Goal: Transaction & Acquisition: Purchase product/service

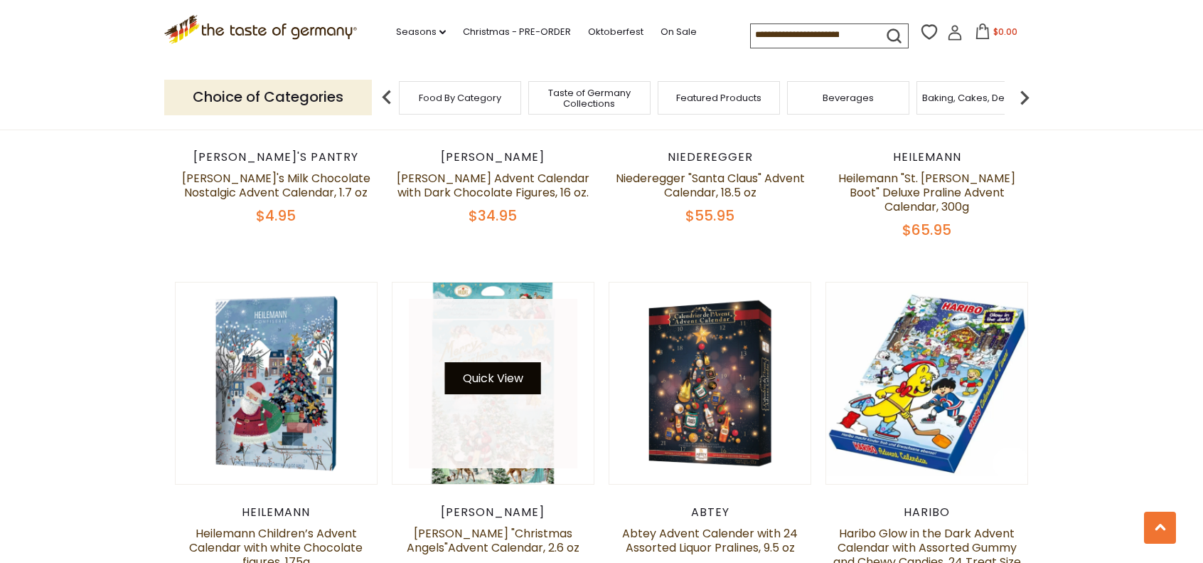
scroll to position [1212, 0]
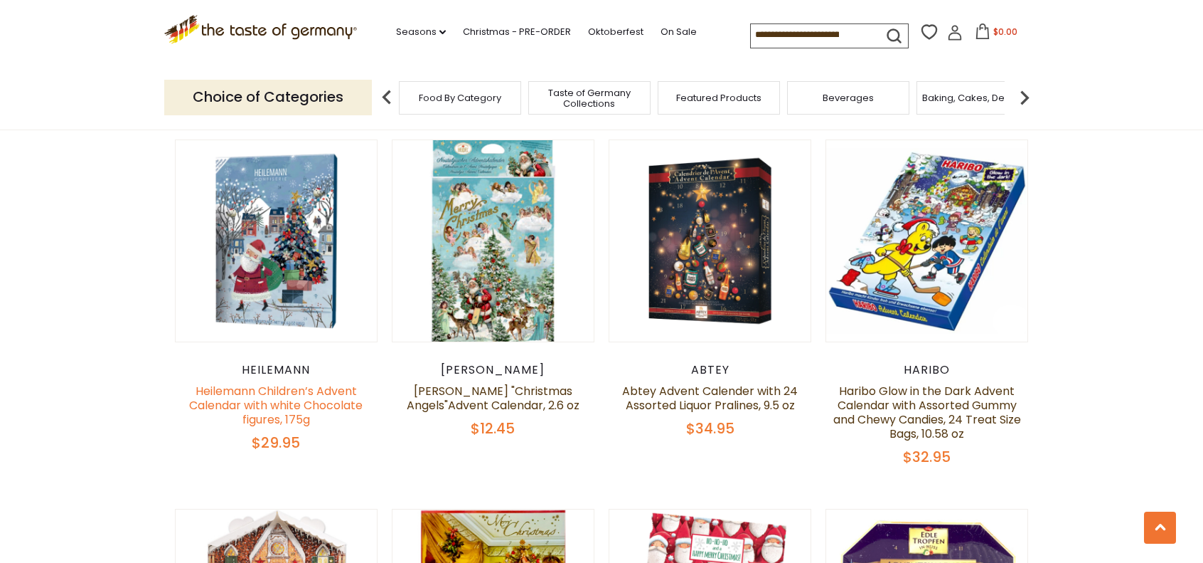
click at [265, 390] on link "Heilemann Children’s Advent Calendar with white Chocolate figures, 175g" at bounding box center [276, 405] width 174 height 45
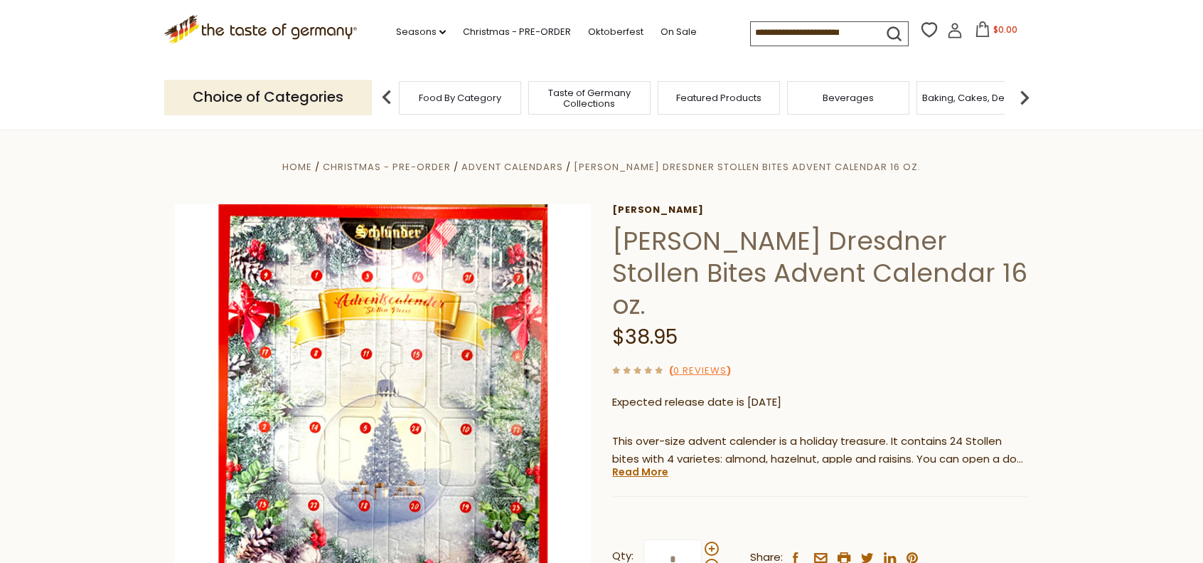
scroll to position [142, 0]
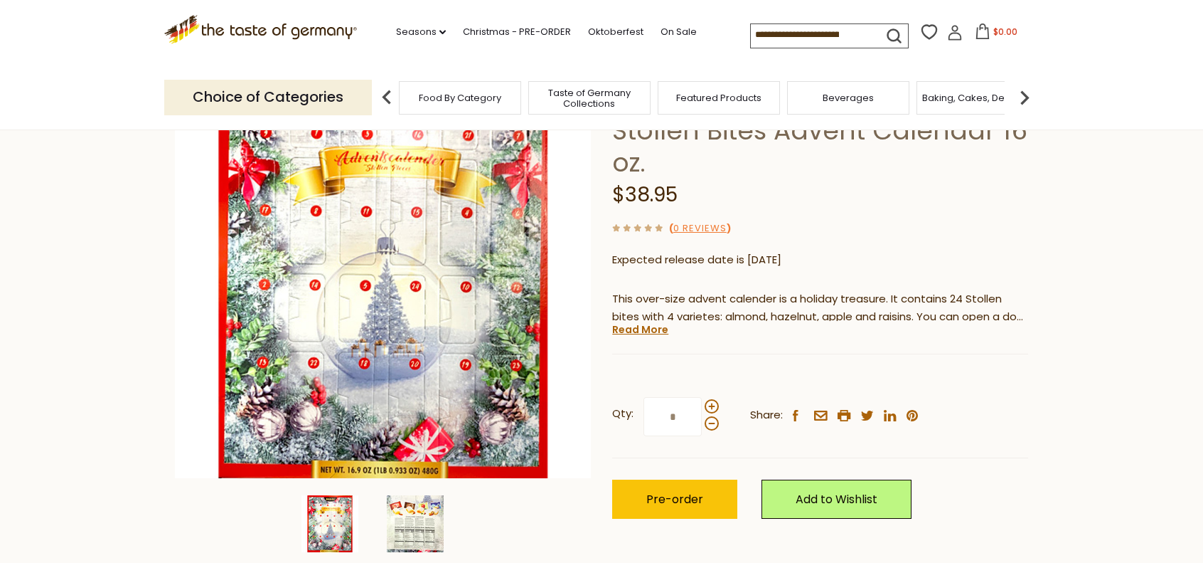
click at [410, 525] on img at bounding box center [415, 523] width 57 height 57
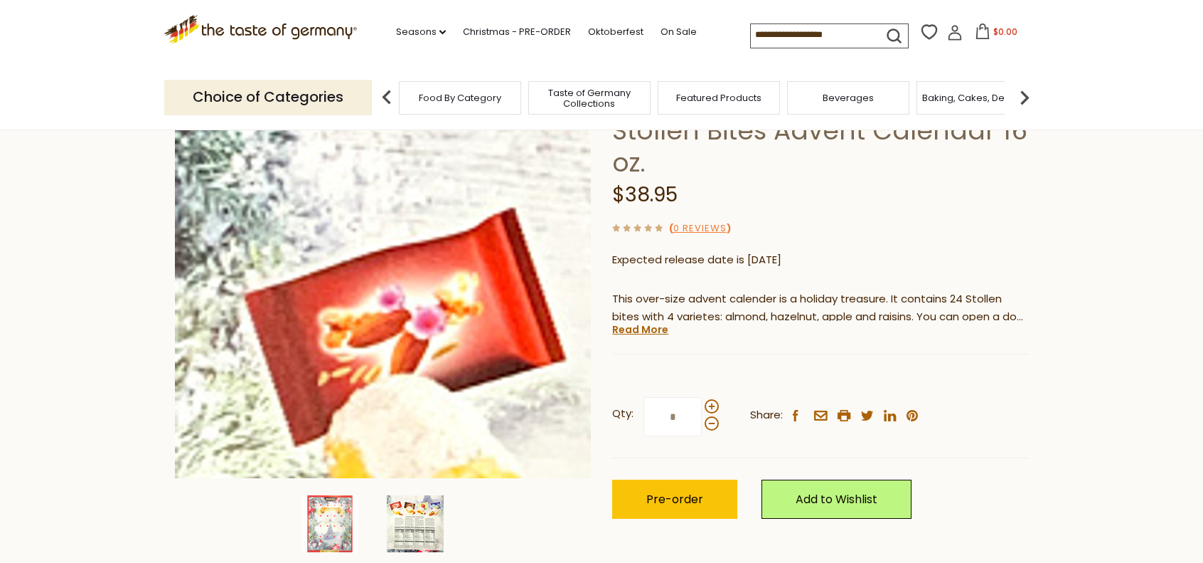
scroll to position [71, 0]
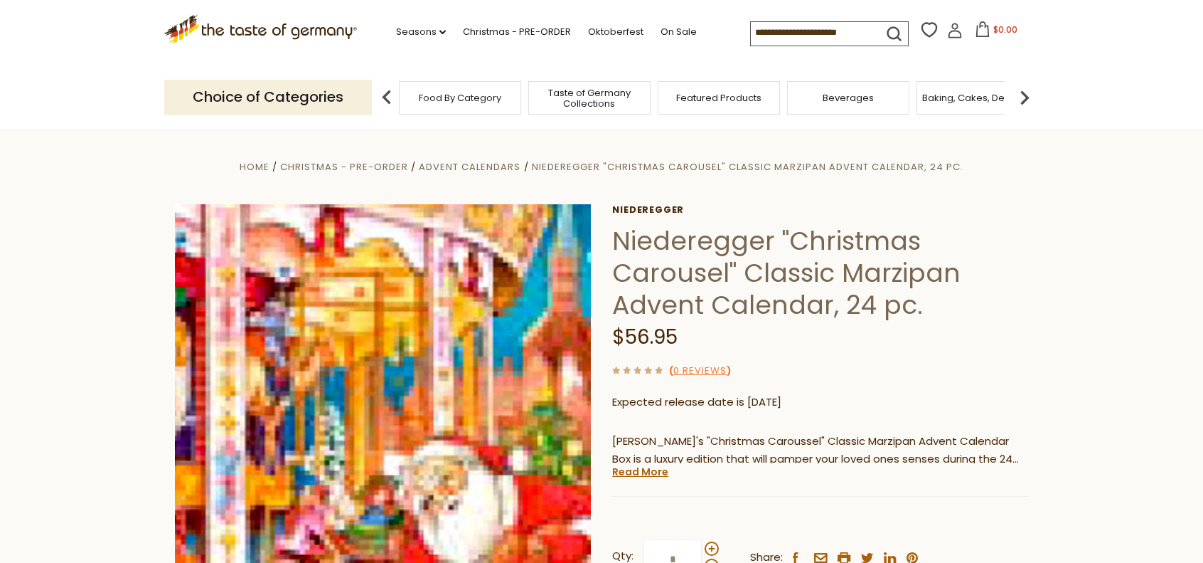
scroll to position [142, 0]
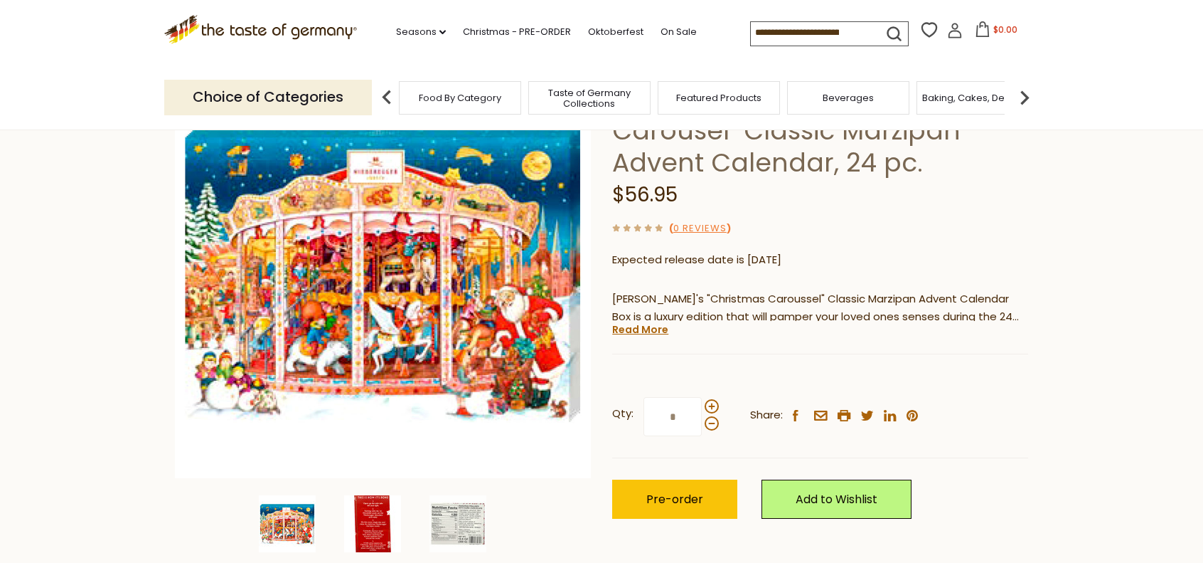
click at [378, 520] on img at bounding box center [372, 523] width 57 height 57
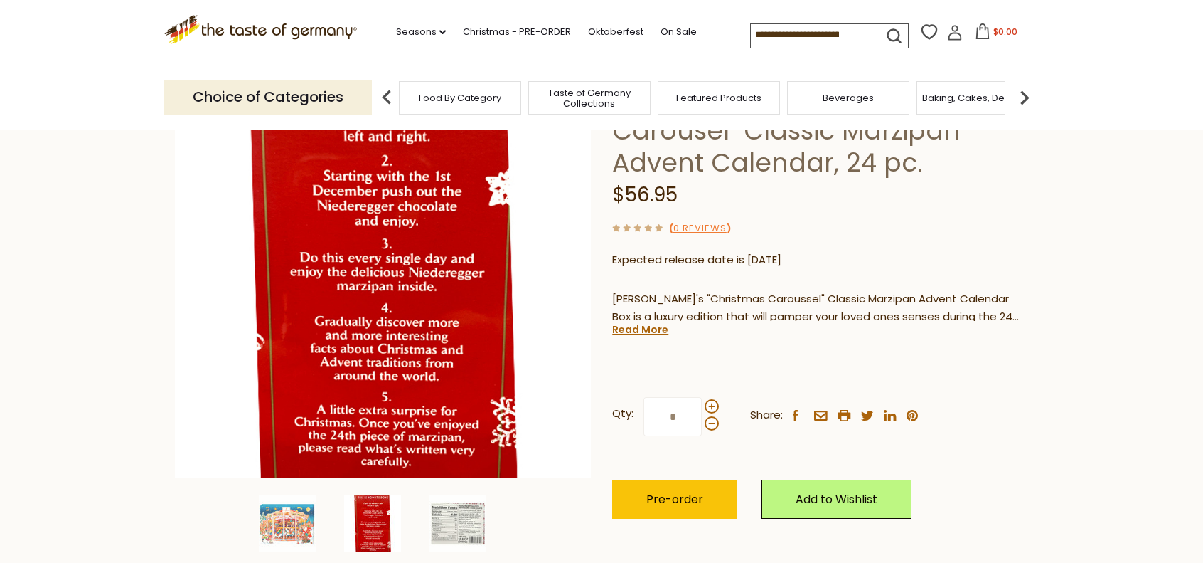
scroll to position [0, 0]
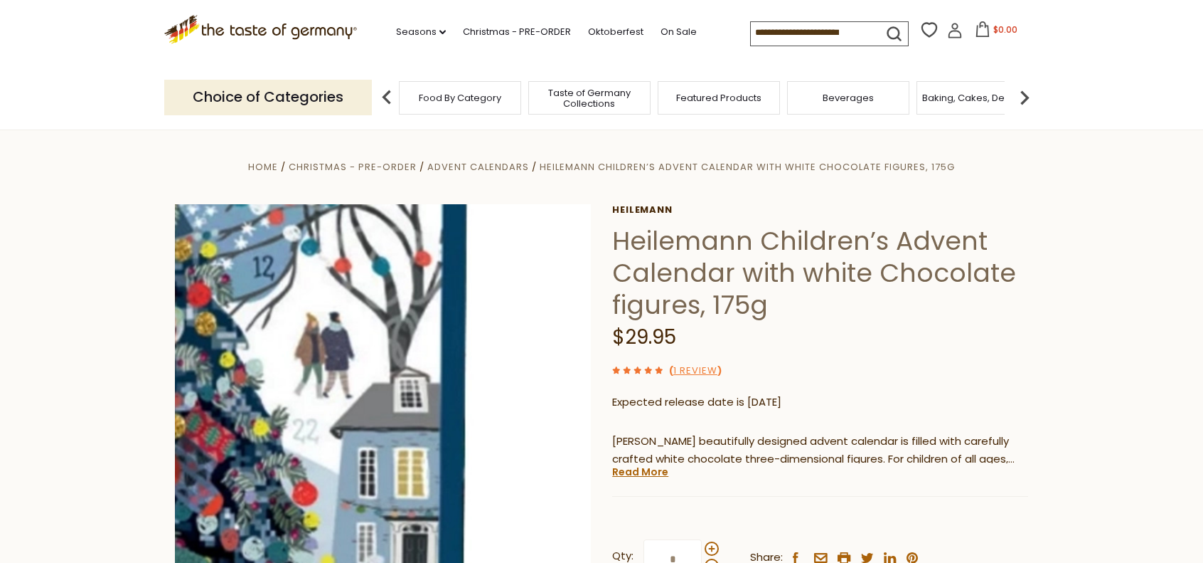
scroll to position [213, 0]
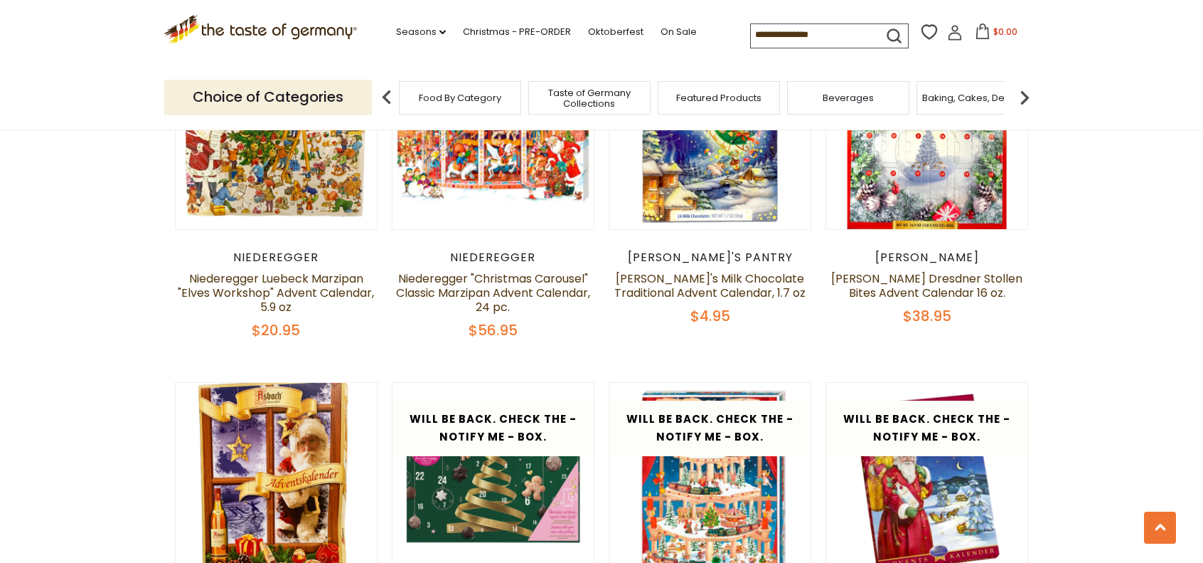
scroll to position [1906, 0]
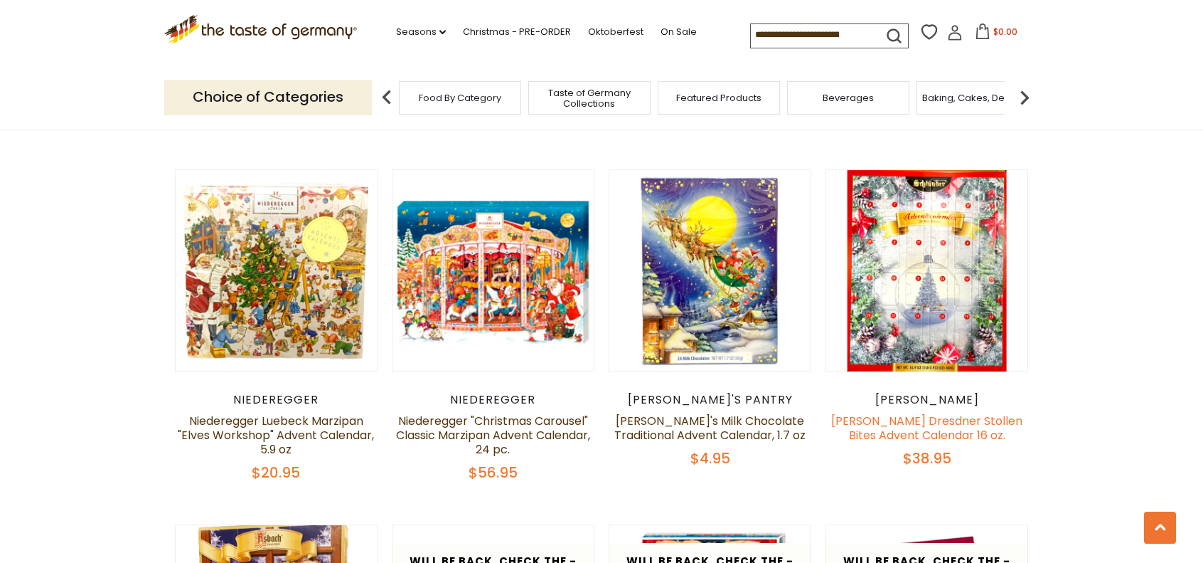
click at [901, 413] on link "[PERSON_NAME] Dresdner Stollen Bites Advent Calendar 16 oz." at bounding box center [926, 428] width 191 height 31
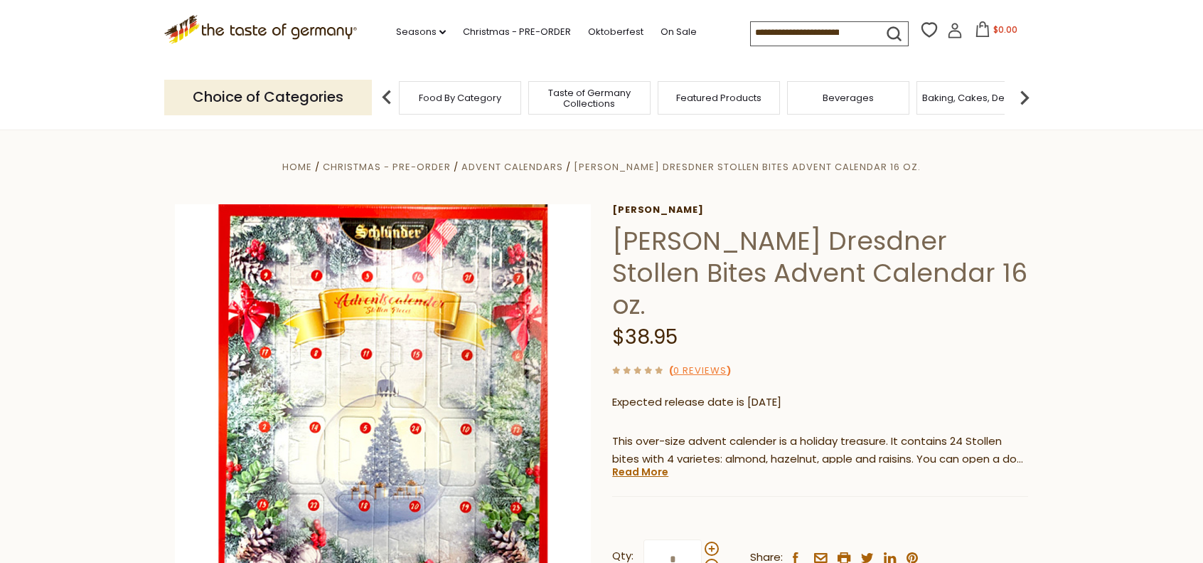
scroll to position [213, 0]
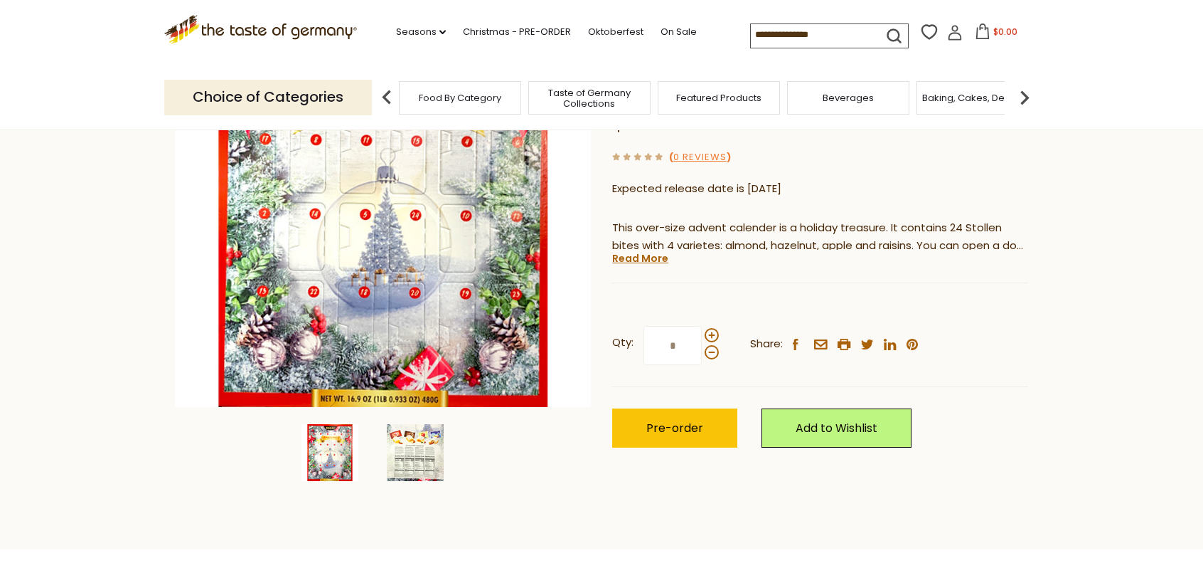
click at [417, 461] on img at bounding box center [415, 452] width 57 height 57
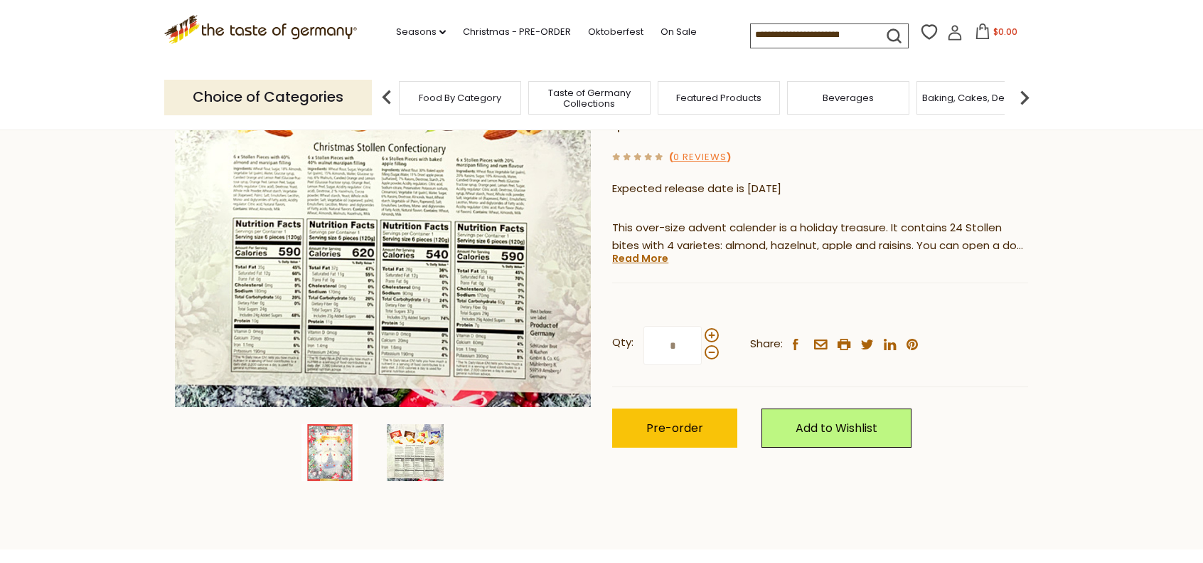
scroll to position [0, 0]
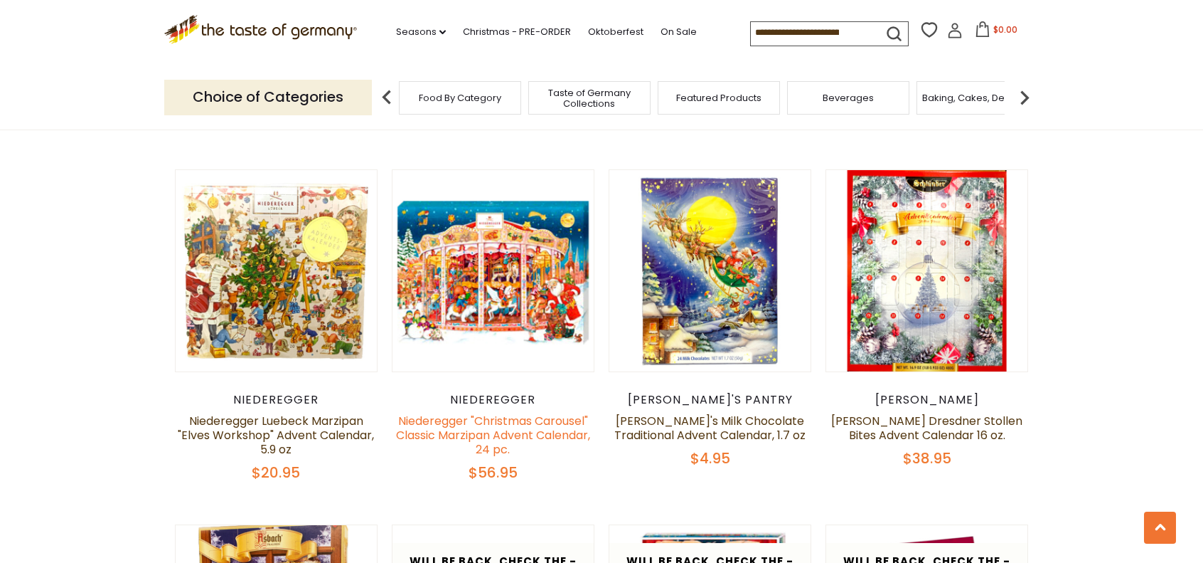
click at [526, 421] on link "Niederegger "Christmas Carousel" Classic Marzipan Advent Calendar, 24 pc." at bounding box center [493, 435] width 194 height 45
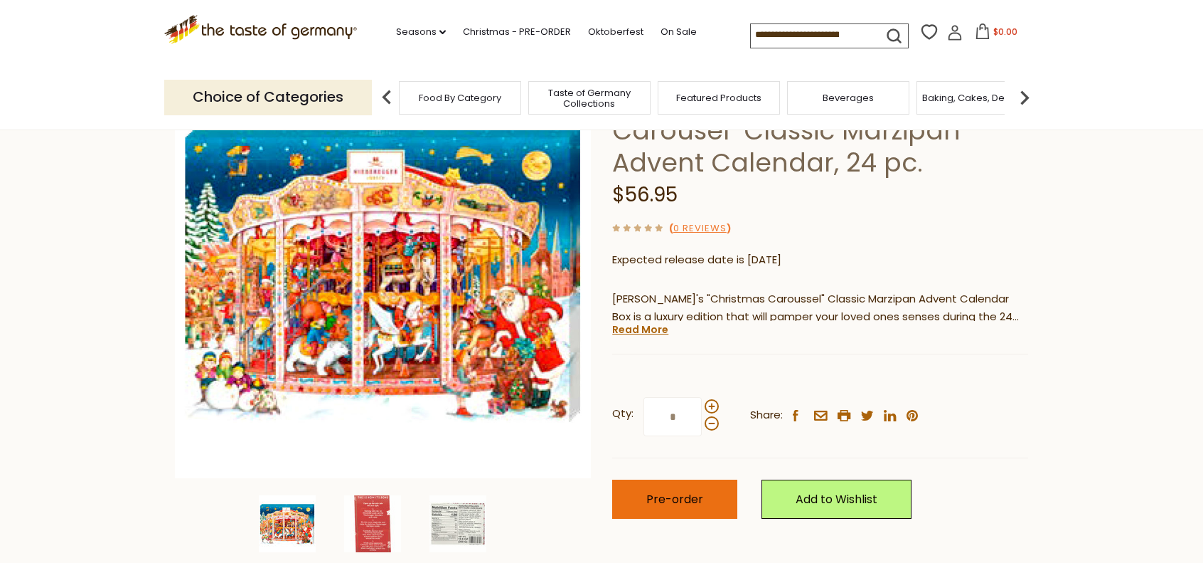
scroll to position [213, 0]
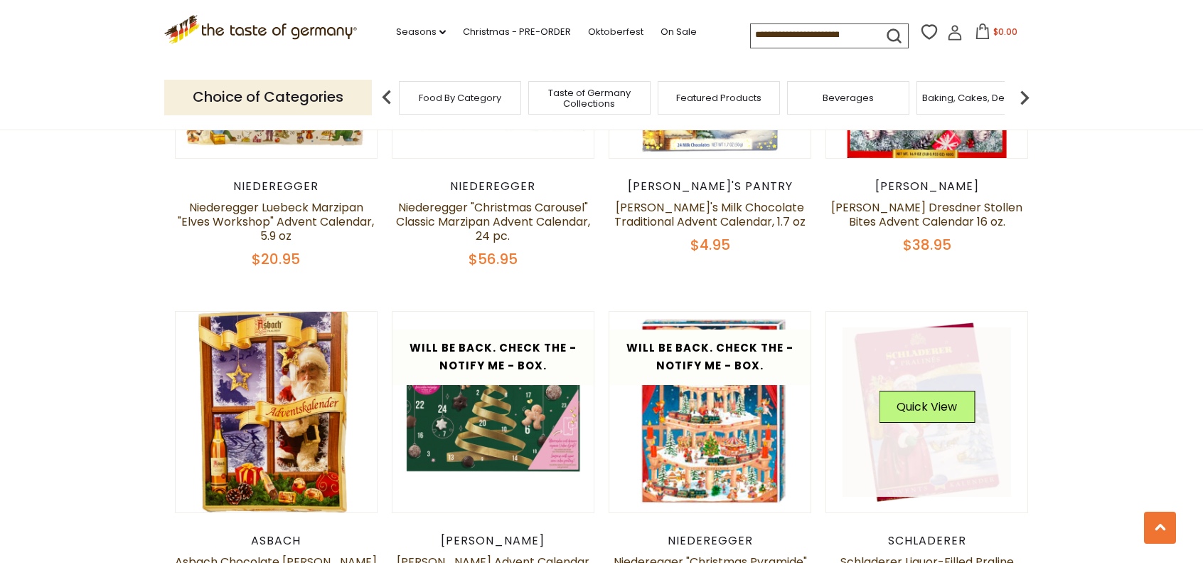
scroll to position [2262, 0]
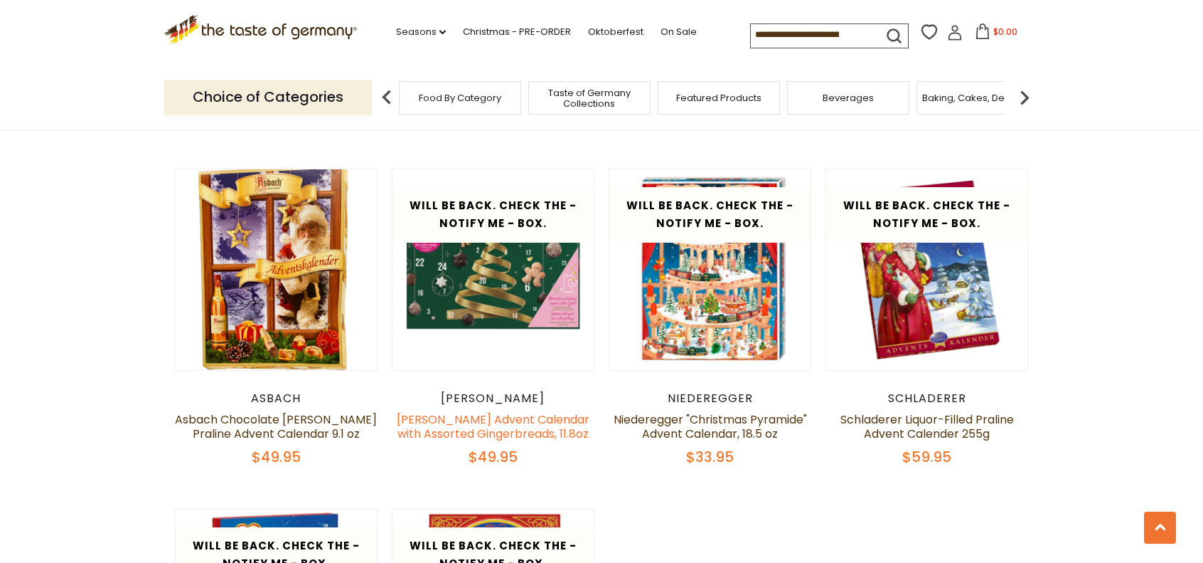
click at [495, 412] on link "Wicklein Advent Calendar with Assorted Gingerbreads, 11.8oz" at bounding box center [493, 426] width 193 height 31
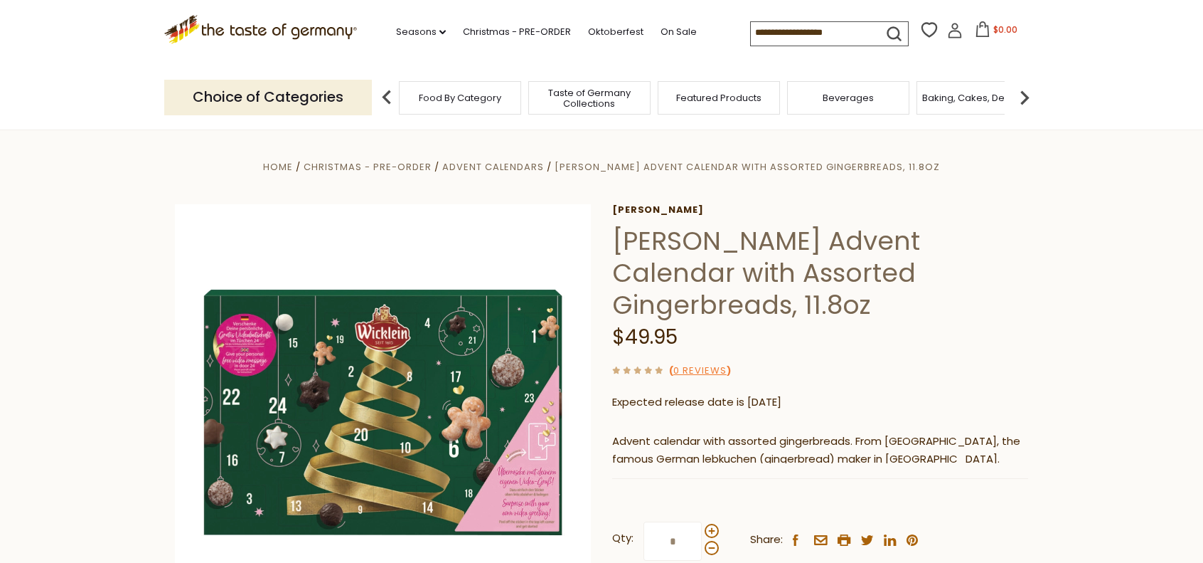
scroll to position [213, 0]
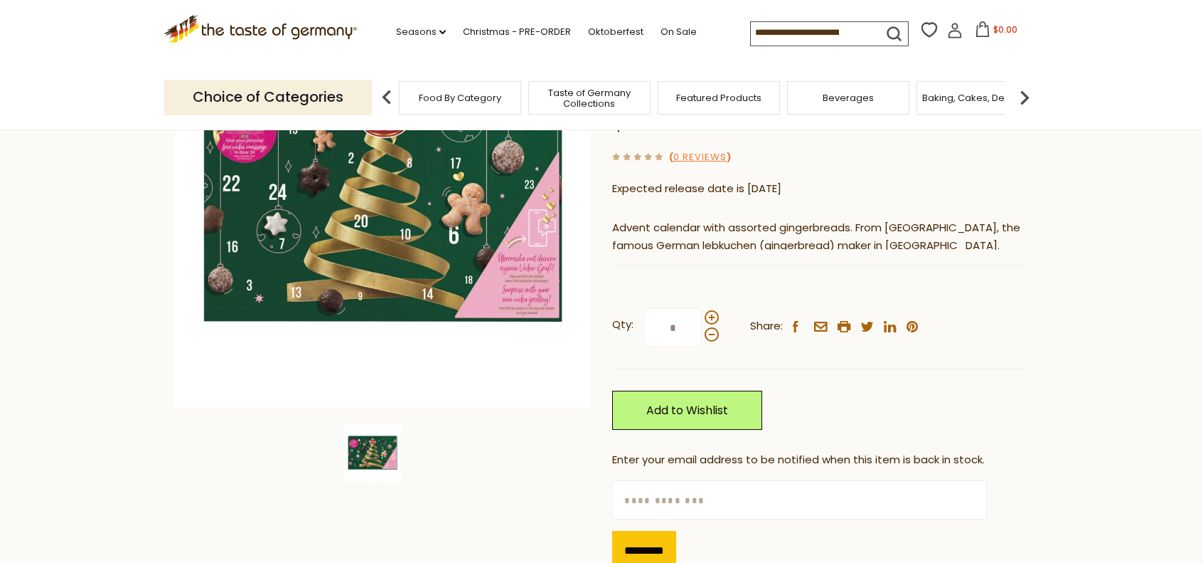
click at [678, 480] on input "text" at bounding box center [799, 499] width 374 height 39
type input "**********"
click at [666, 531] on input "*********" at bounding box center [644, 550] width 64 height 39
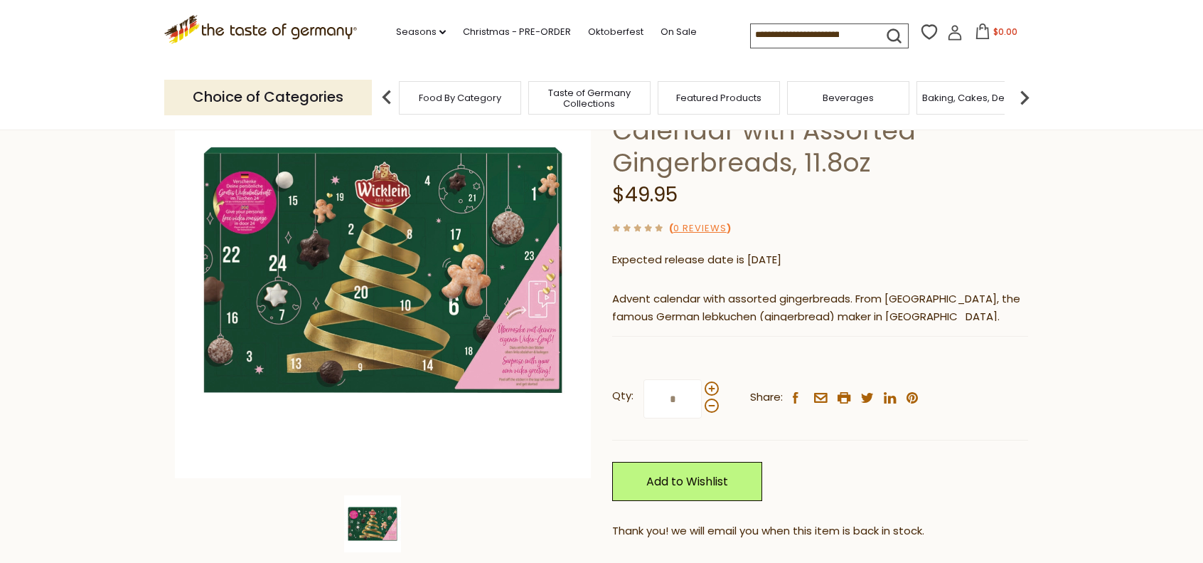
scroll to position [71, 0]
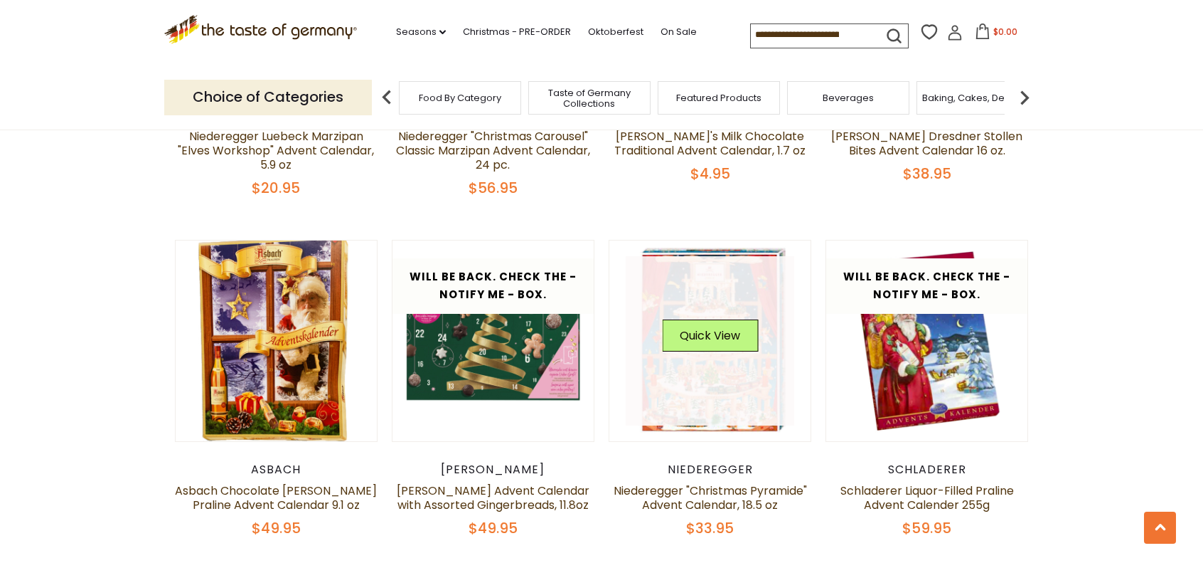
scroll to position [2119, 0]
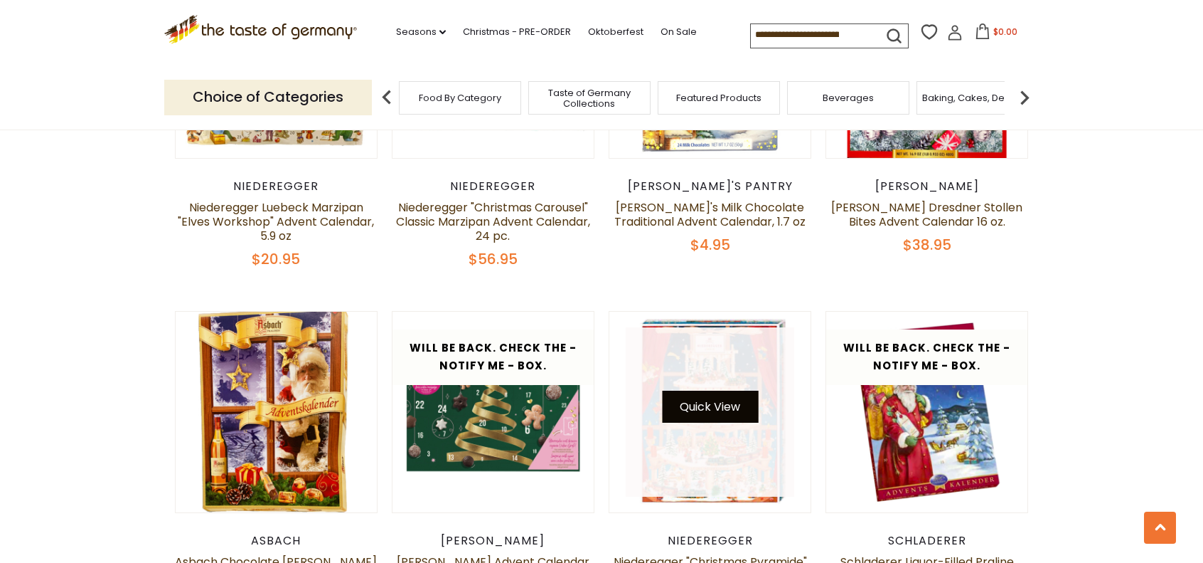
click at [703, 390] on button "Quick View" at bounding box center [710, 406] width 96 height 32
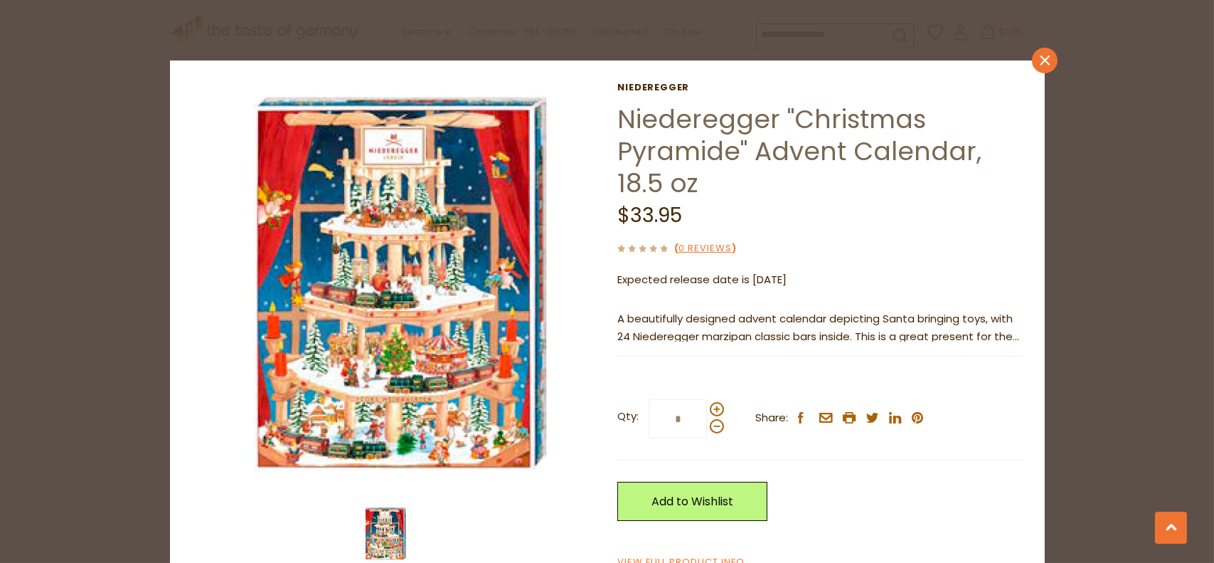
click at [1040, 60] on icon at bounding box center [1045, 60] width 10 height 10
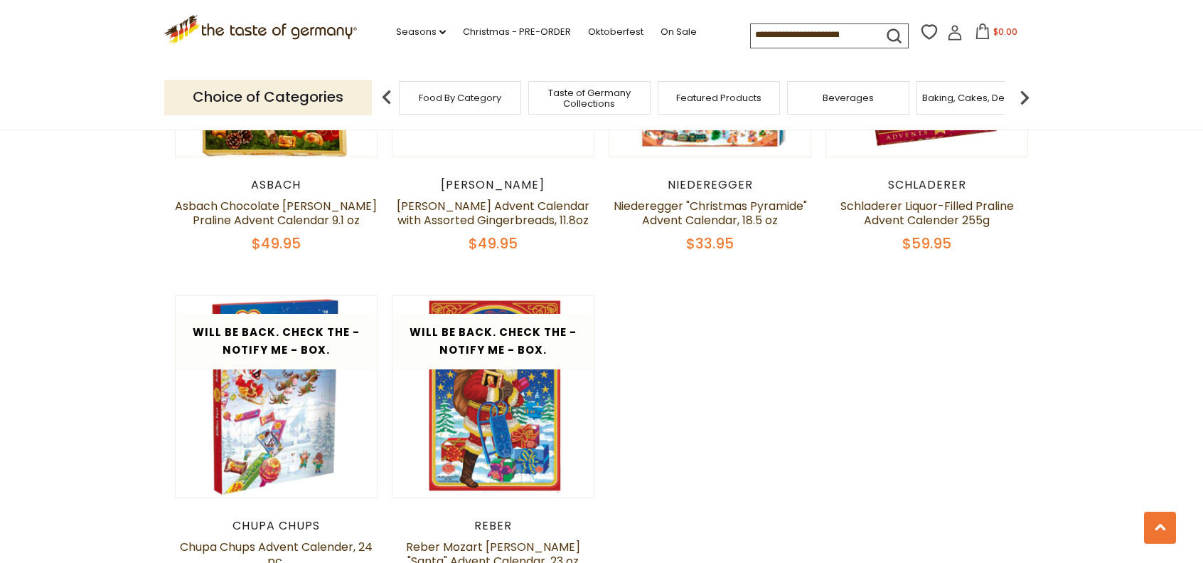
scroll to position [2546, 0]
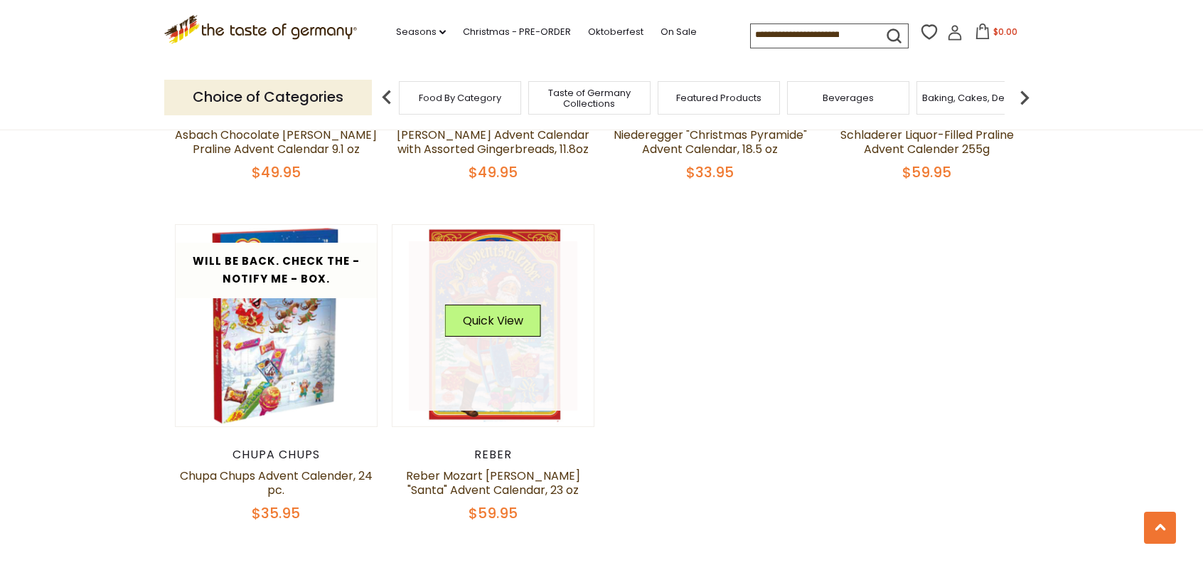
click at [509, 372] on link at bounding box center [493, 325] width 169 height 169
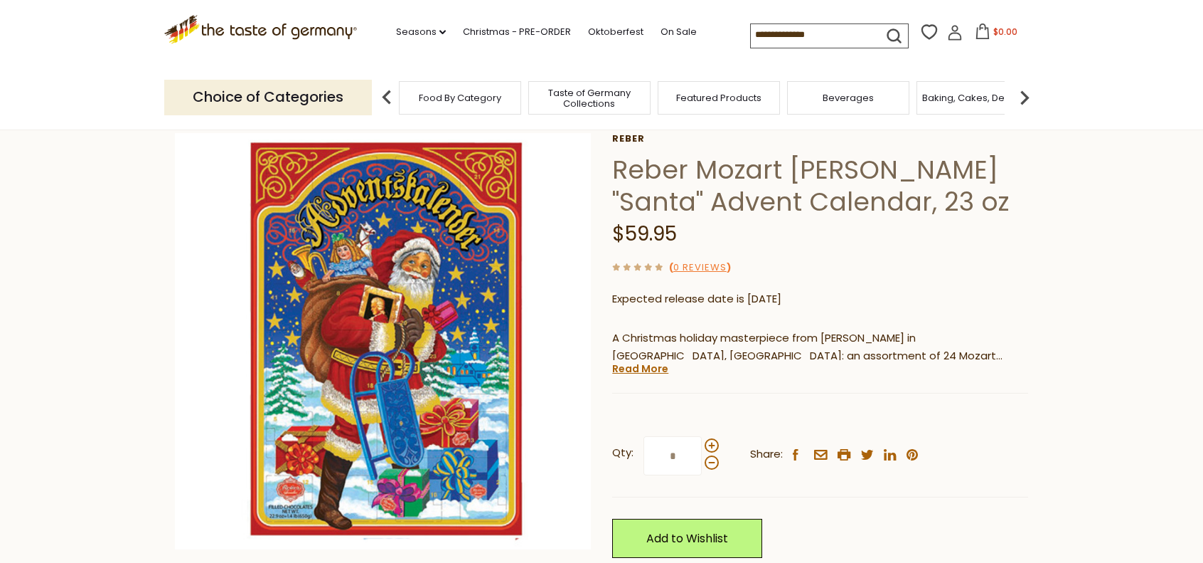
scroll to position [142, 0]
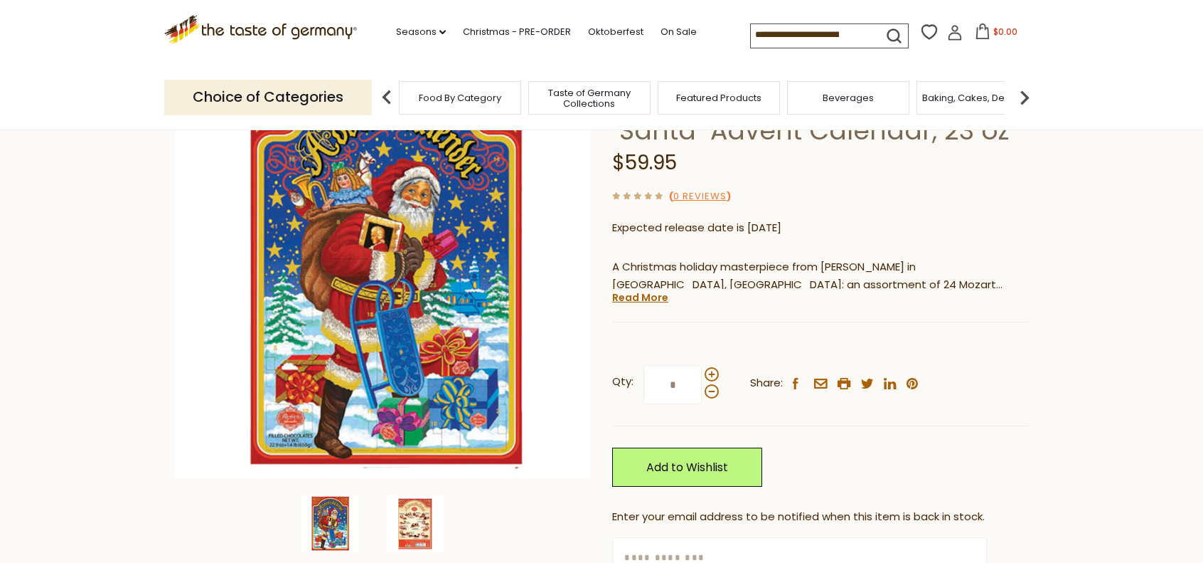
click at [427, 526] on img at bounding box center [415, 523] width 57 height 57
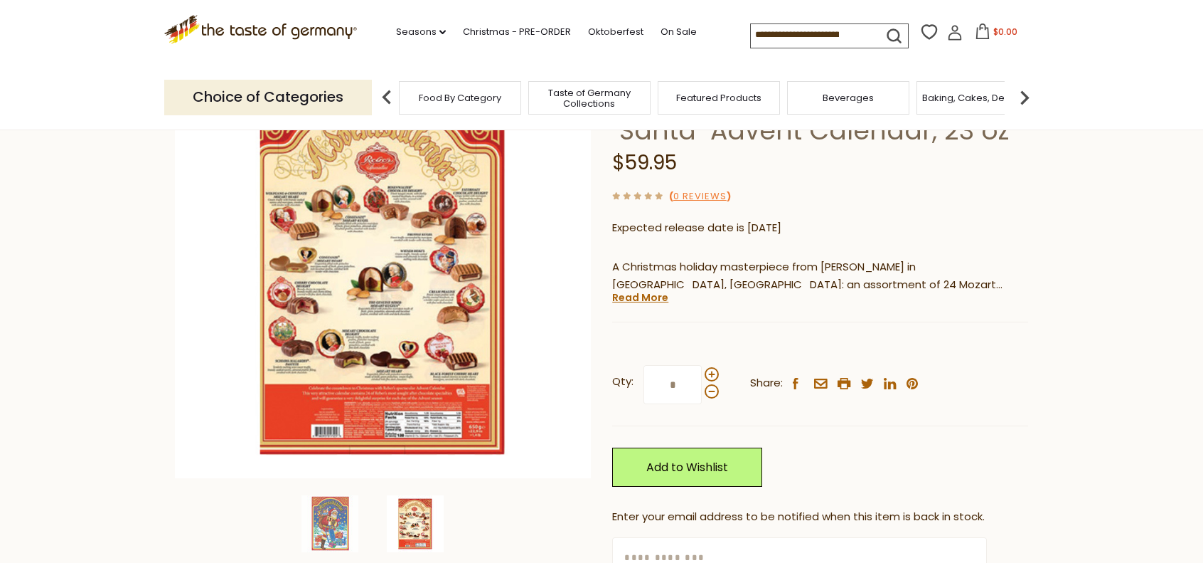
scroll to position [213, 0]
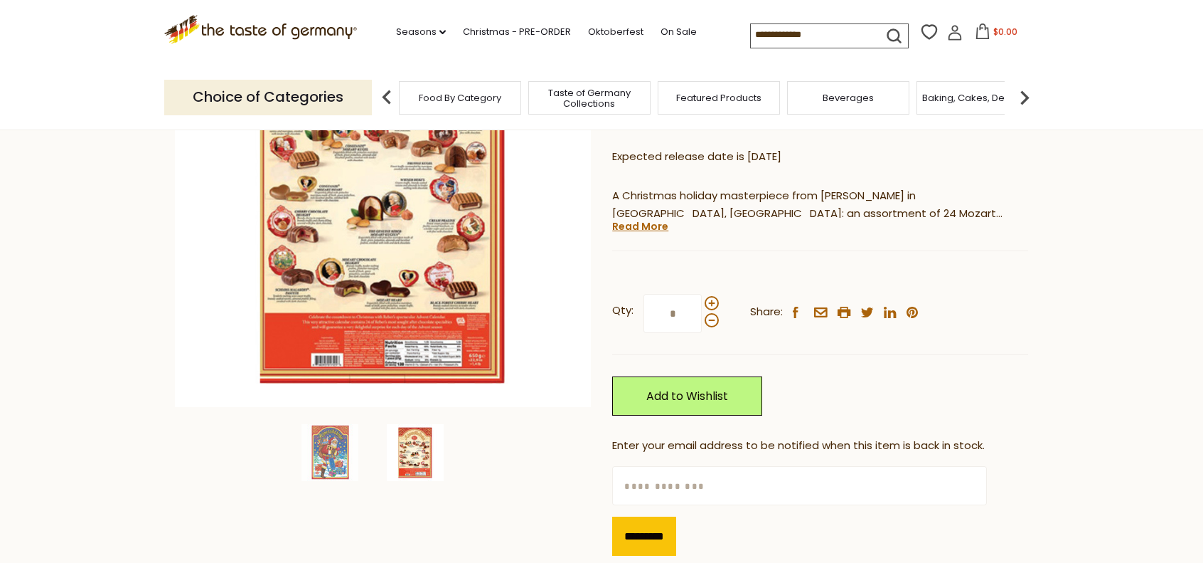
click at [700, 480] on input "text" at bounding box center [799, 485] width 374 height 39
type input "**********"
click at [656, 527] on input "*********" at bounding box center [644, 535] width 64 height 39
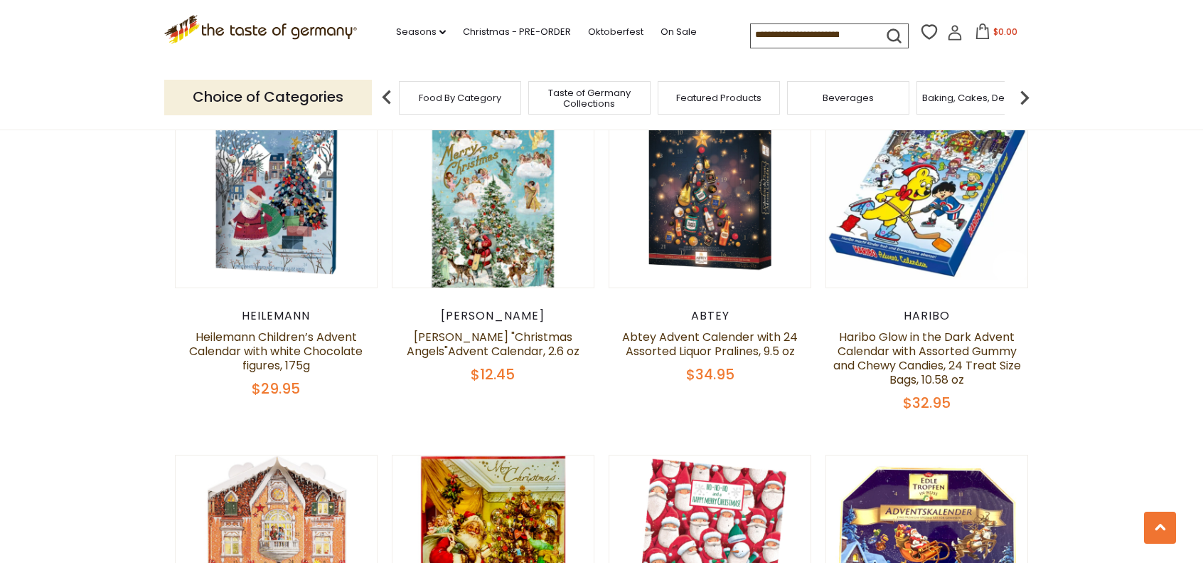
scroll to position [1195, 0]
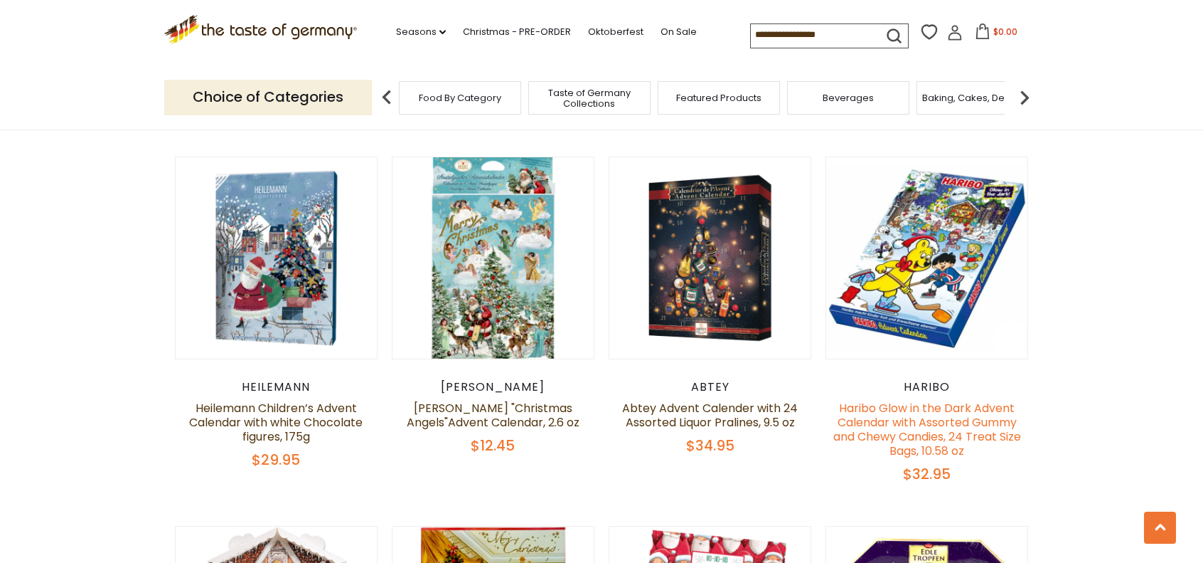
click at [917, 413] on link "Haribo Glow in the Dark Advent Calendar with Assorted Gummy and Chewy Candies, …" at bounding box center [928, 429] width 188 height 59
